Goal: Task Accomplishment & Management: Manage account settings

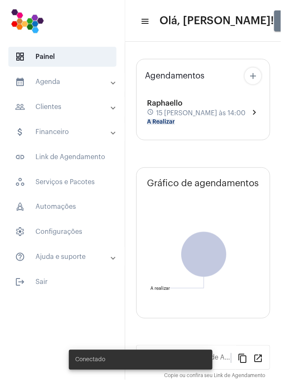
type input "[URL][DOMAIN_NAME]"
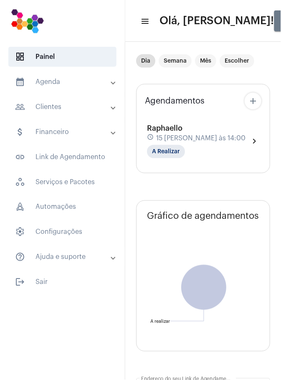
click at [258, 140] on mat-icon "chevron_right" at bounding box center [254, 141] width 10 height 10
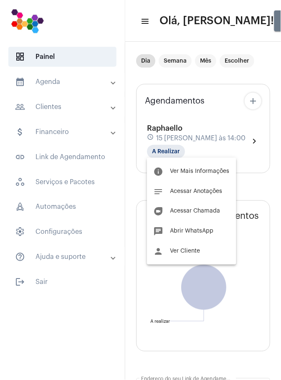
click at [217, 173] on span "Ver Mais Informações" at bounding box center [199, 171] width 59 height 6
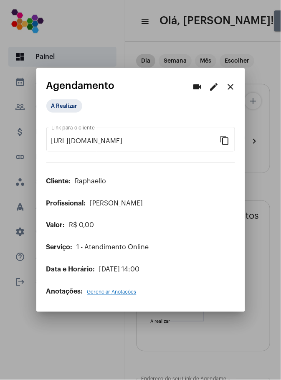
click at [217, 87] on mat-icon "edit" at bounding box center [214, 87] width 10 height 10
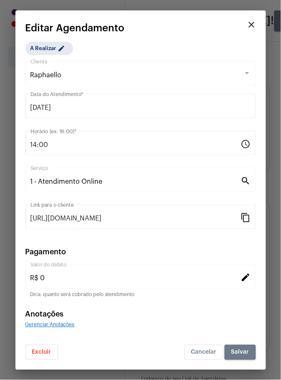
click at [41, 354] on span "Excluir" at bounding box center [41, 352] width 19 height 6
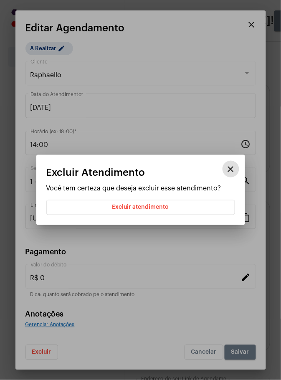
click at [163, 207] on span "Excluir atendimento" at bounding box center [140, 207] width 57 height 6
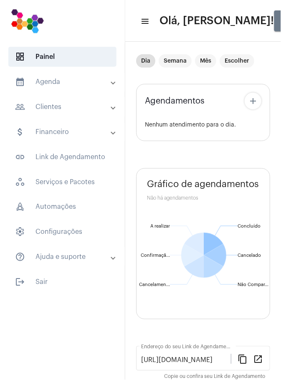
click at [87, 84] on mat-panel-title "calendar_month_outlined Agenda" at bounding box center [63, 82] width 96 height 10
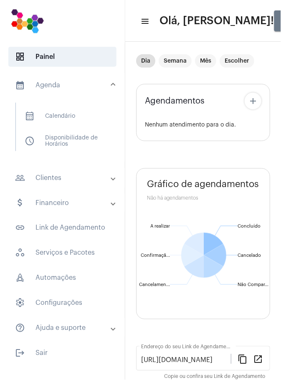
click at [74, 116] on span "calendar_month_outlined Calendário" at bounding box center [62, 116] width 88 height 20
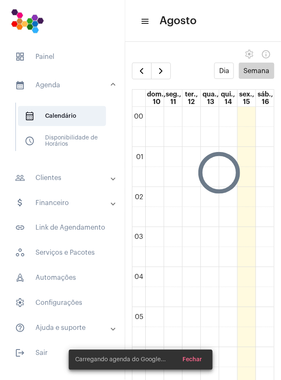
scroll to position [240, 0]
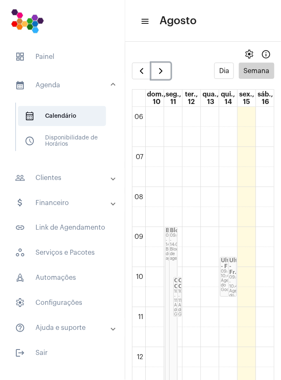
click at [166, 72] on button "button" at bounding box center [161, 71] width 20 height 17
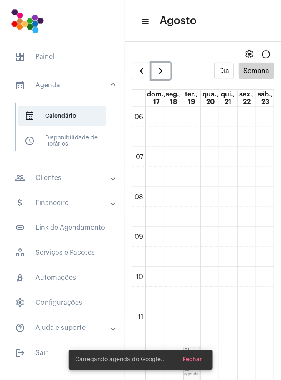
click at [164, 76] on button "button" at bounding box center [161, 71] width 20 height 17
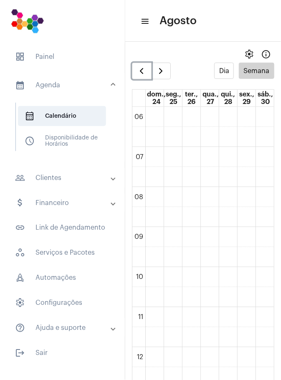
click at [145, 75] on span "button" at bounding box center [141, 71] width 10 height 10
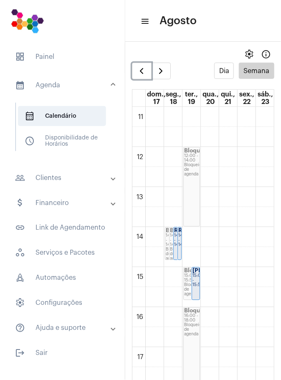
scroll to position [440, 0]
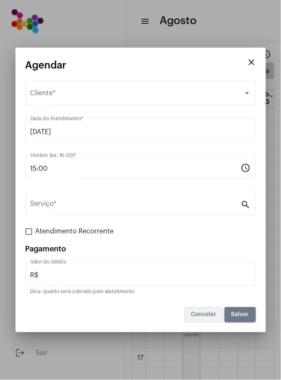
click at [206, 316] on span "Cancelar" at bounding box center [203, 315] width 25 height 6
